Goal: Find specific page/section: Find specific page/section

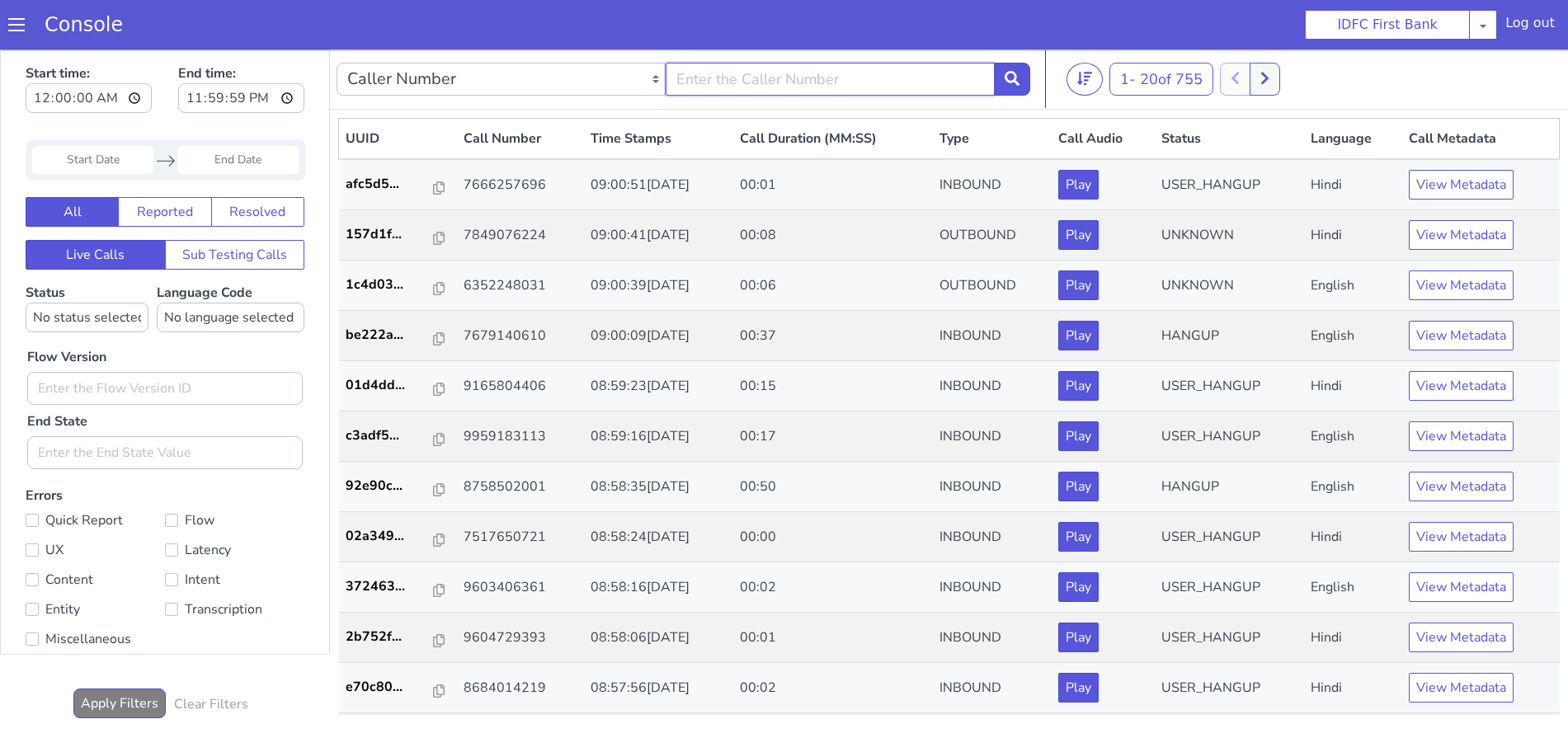
type input "6352248031"
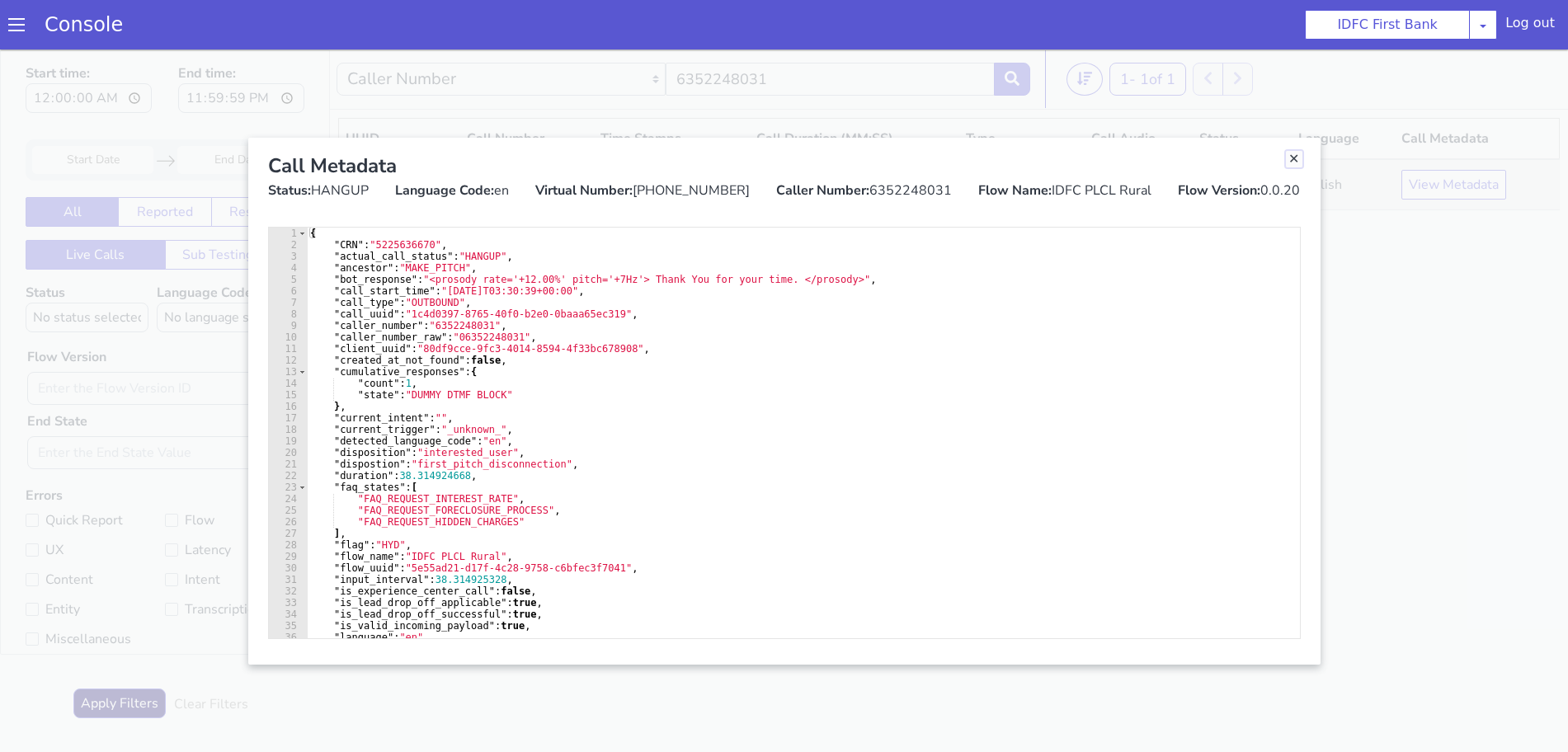
drag, startPoint x: 2165, startPoint y: 1331, endPoint x: 1925, endPoint y: 1400, distance: 249.7
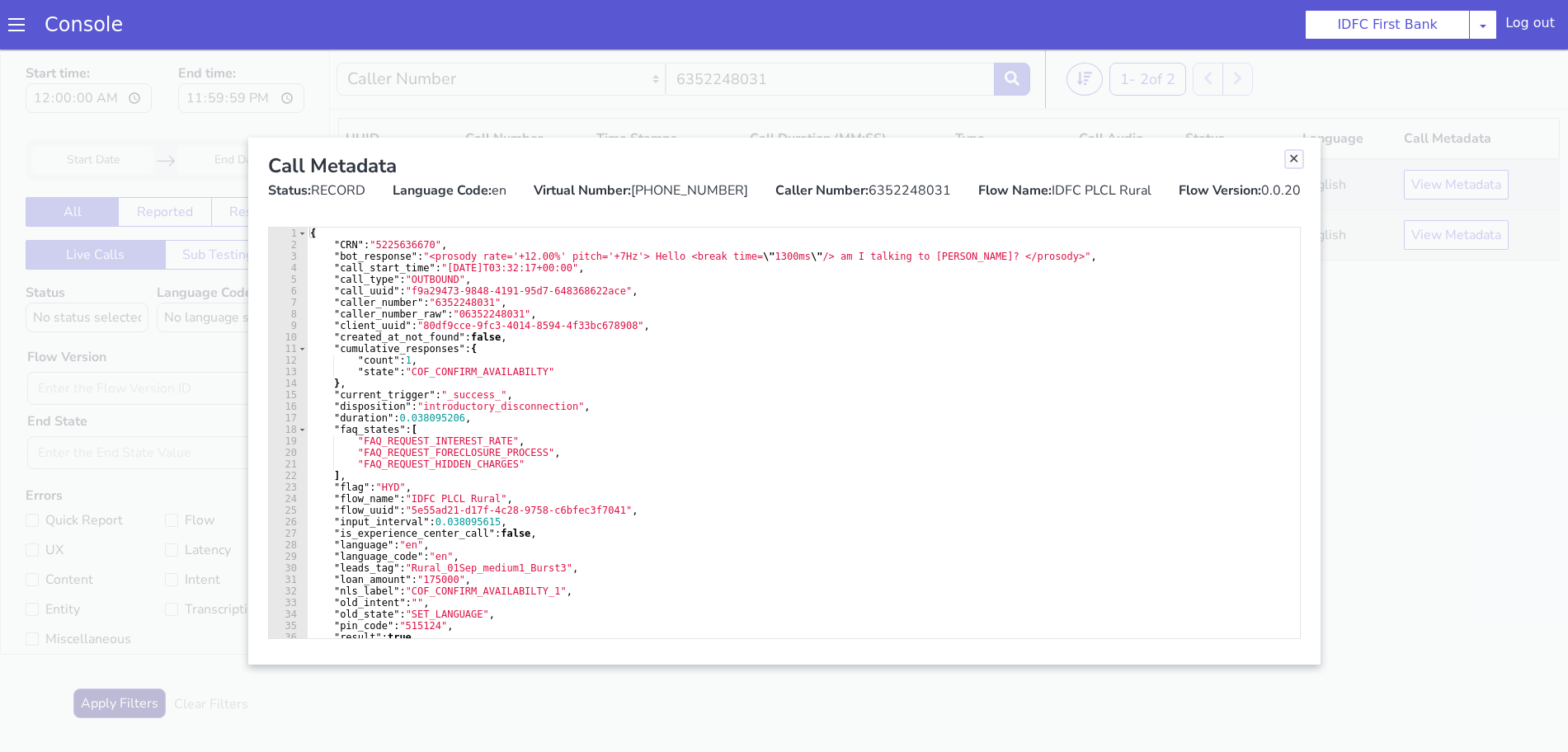
drag, startPoint x: 2810, startPoint y: 56, endPoint x: 2799, endPoint y: 96, distance: 41.5
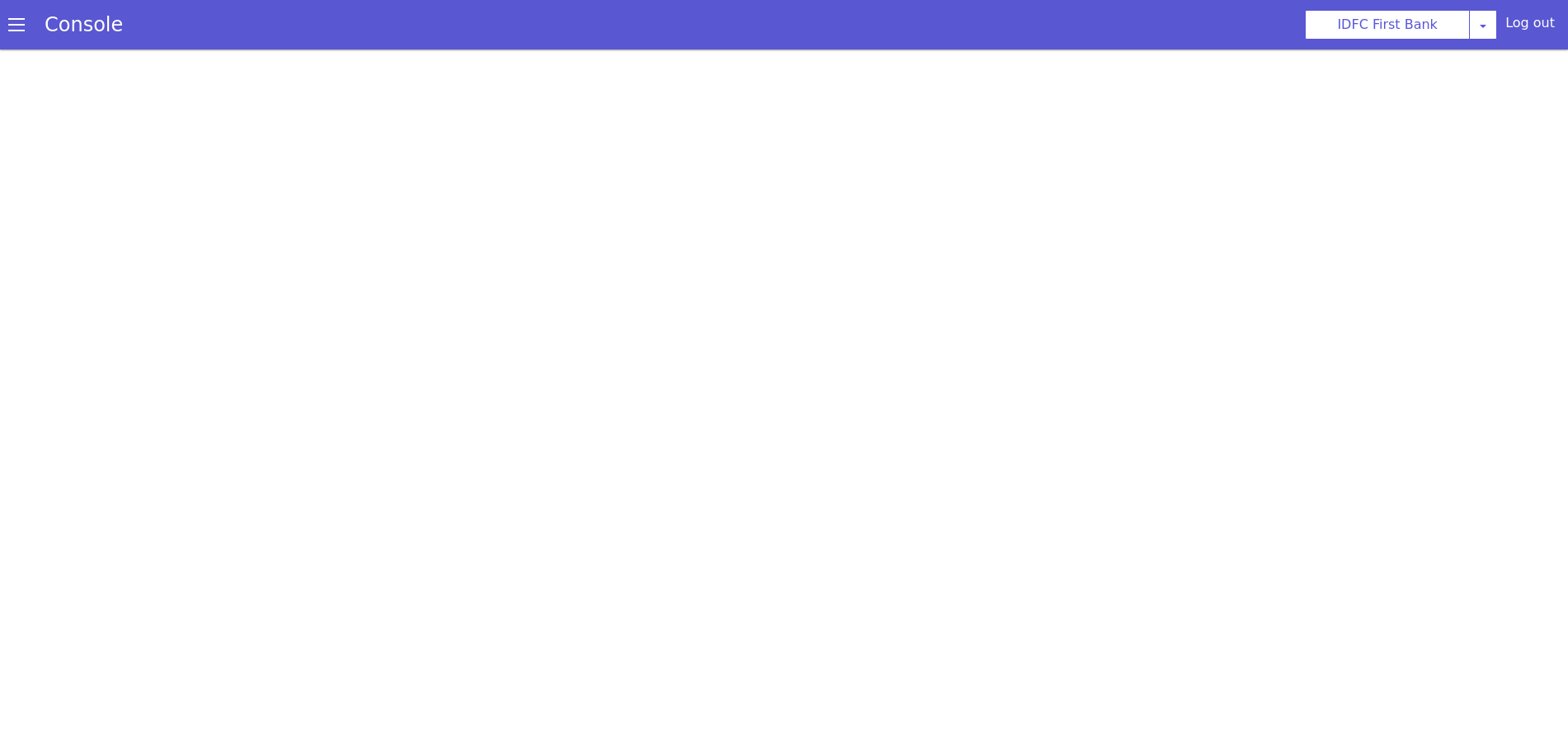
click at [9, 23] on span at bounding box center [16, 24] width 16 height 16
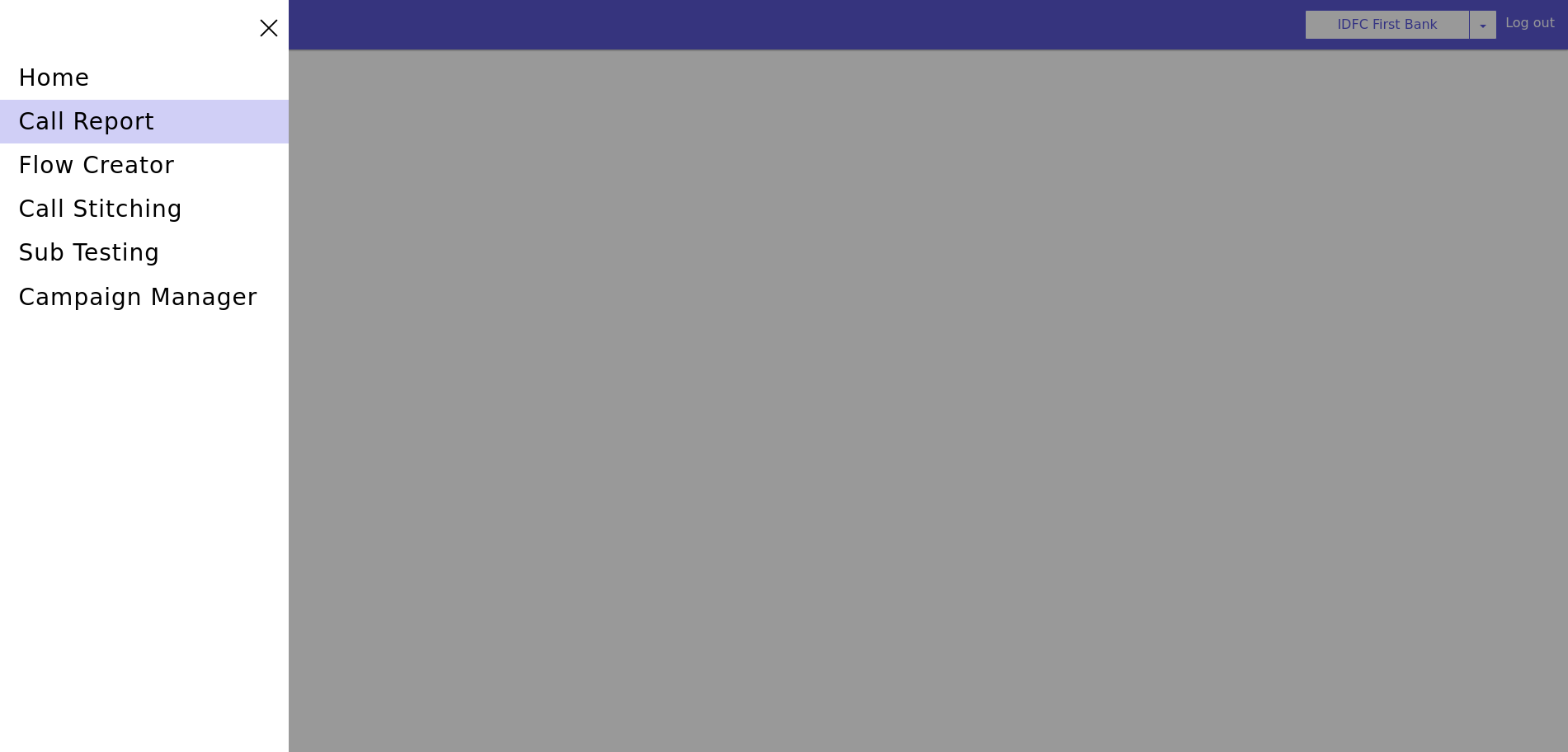
click at [42, 112] on div "call report" at bounding box center [144, 121] width 288 height 44
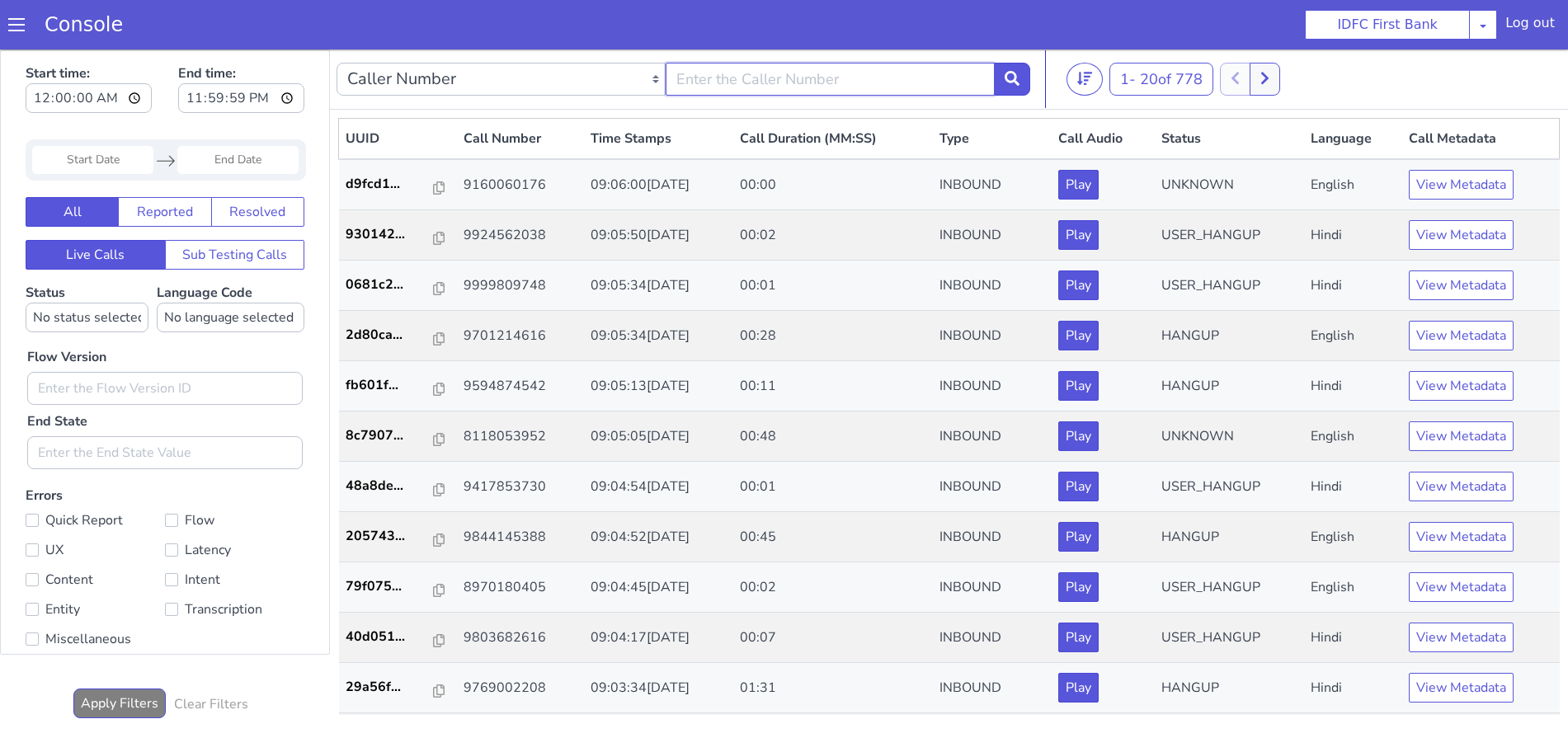
click at [843, 86] on input "text" at bounding box center [830, 79] width 329 height 33
click at [1157, 78] on span "20 of 778" at bounding box center [1171, 79] width 63 height 20
click at [1142, 183] on li "100" at bounding box center [1183, 188] width 135 height 25
